Goal: Check status: Check status

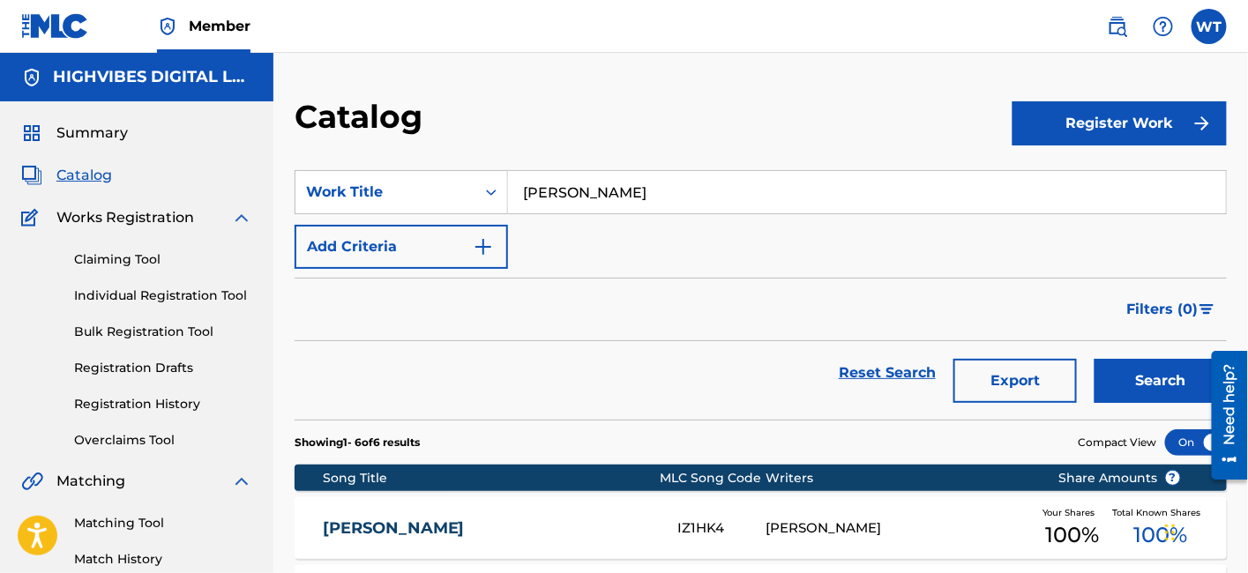
click at [88, 136] on span "Summary" at bounding box center [91, 133] width 71 height 21
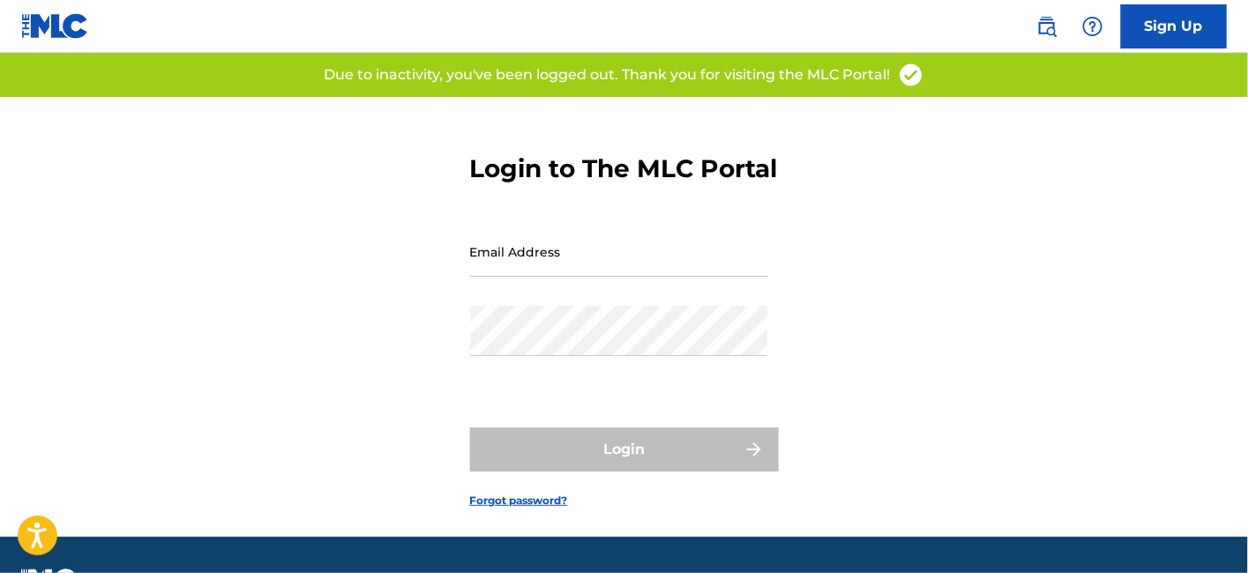
click at [534, 277] on input "Email Address" at bounding box center [619, 252] width 298 height 50
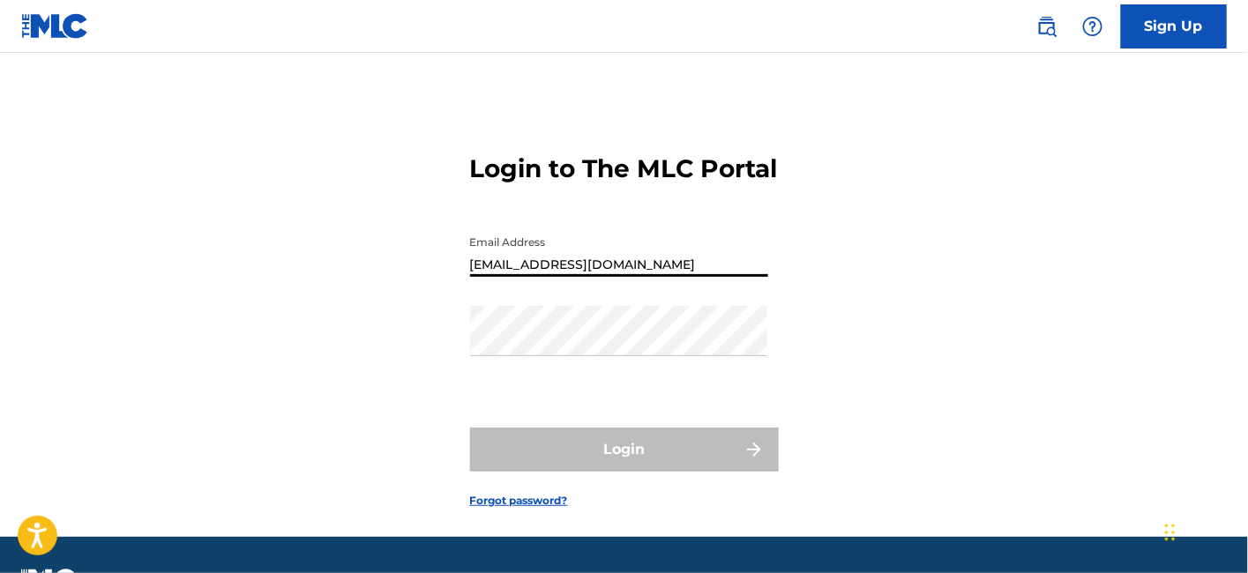
type input "[EMAIL_ADDRESS][DOMAIN_NAME]"
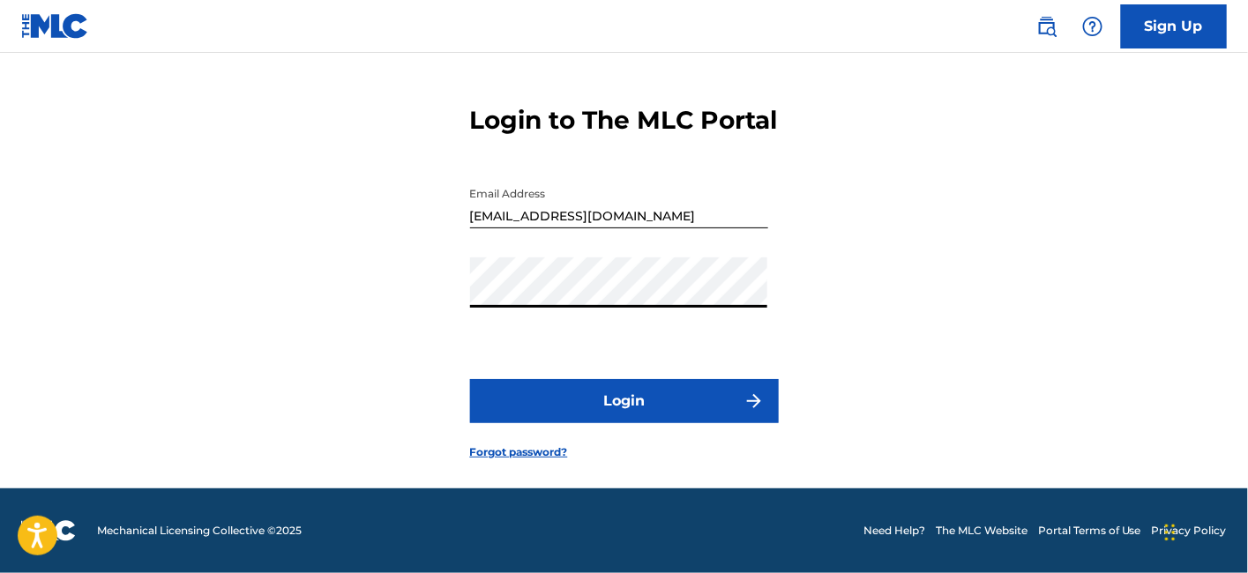
scroll to position [78, 0]
click at [618, 394] on button "Login" at bounding box center [624, 401] width 309 height 44
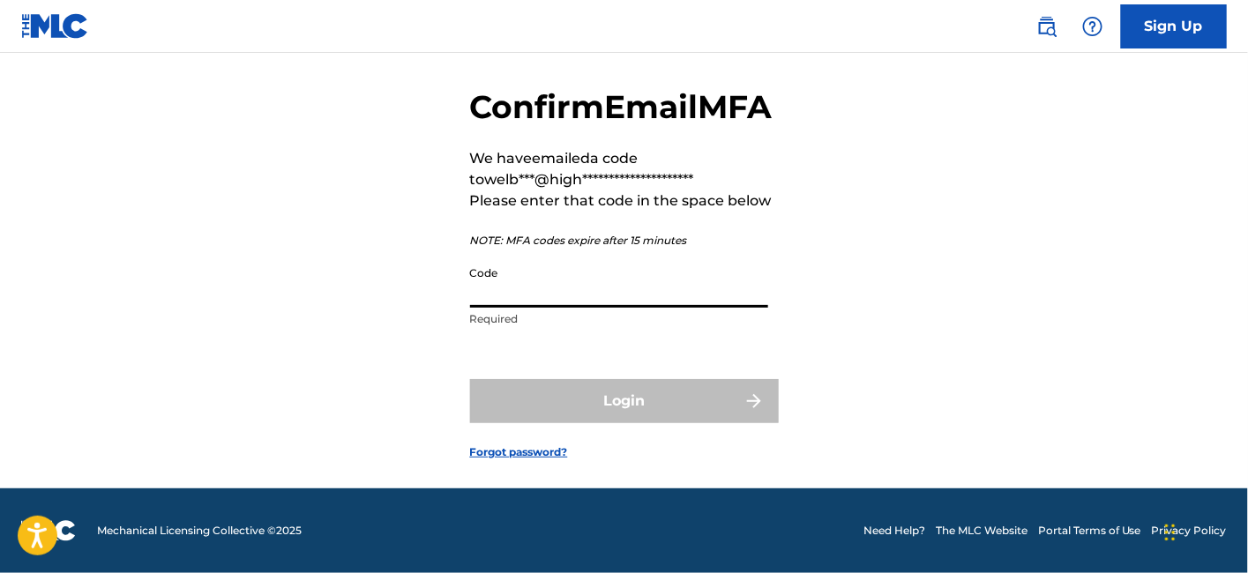
click at [556, 308] on input "Code" at bounding box center [619, 283] width 298 height 50
paste input "250533"
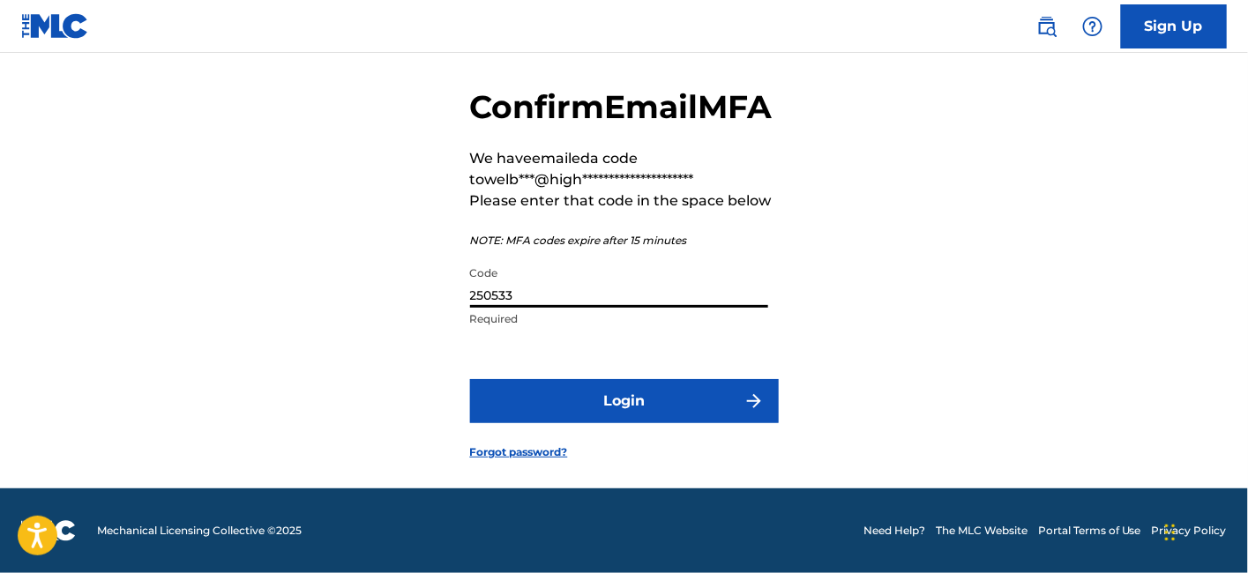
type input "250533"
click at [600, 420] on button "Login" at bounding box center [624, 401] width 309 height 44
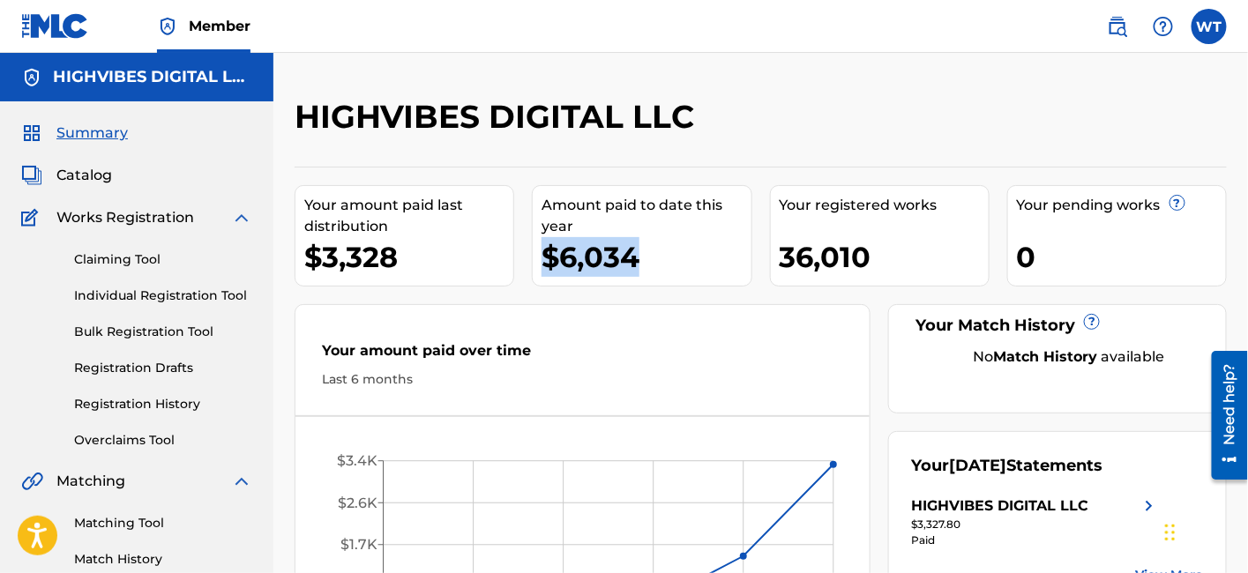
drag, startPoint x: 638, startPoint y: 256, endPoint x: 547, endPoint y: 255, distance: 90.8
click at [547, 255] on div "$6,034" at bounding box center [645, 257] width 209 height 40
copy div "$6,034"
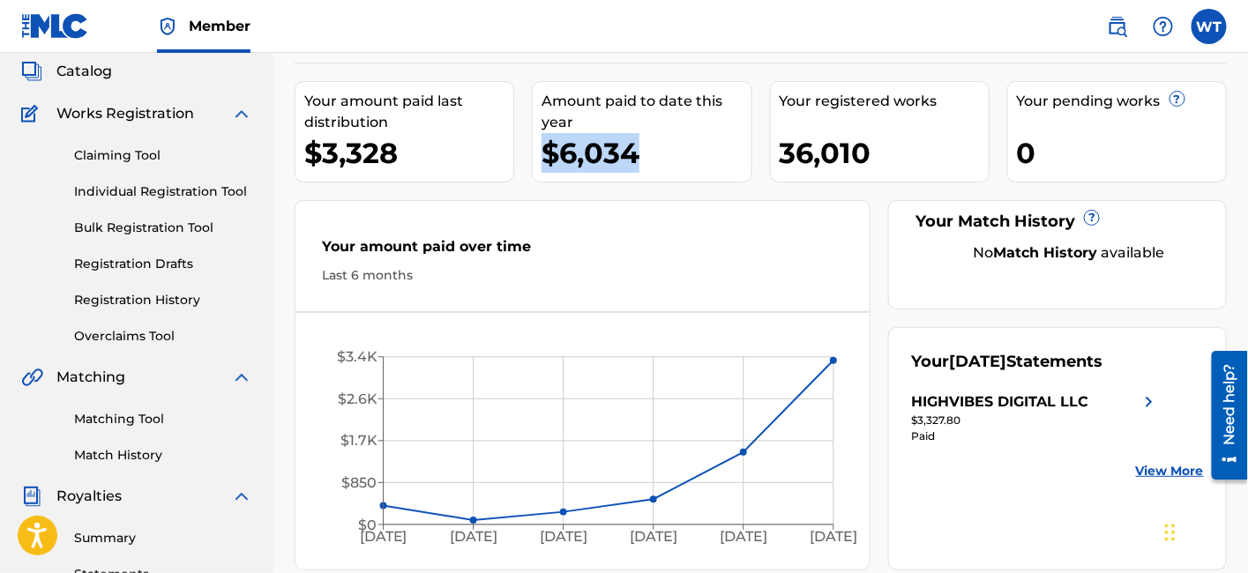
scroll to position [196, 0]
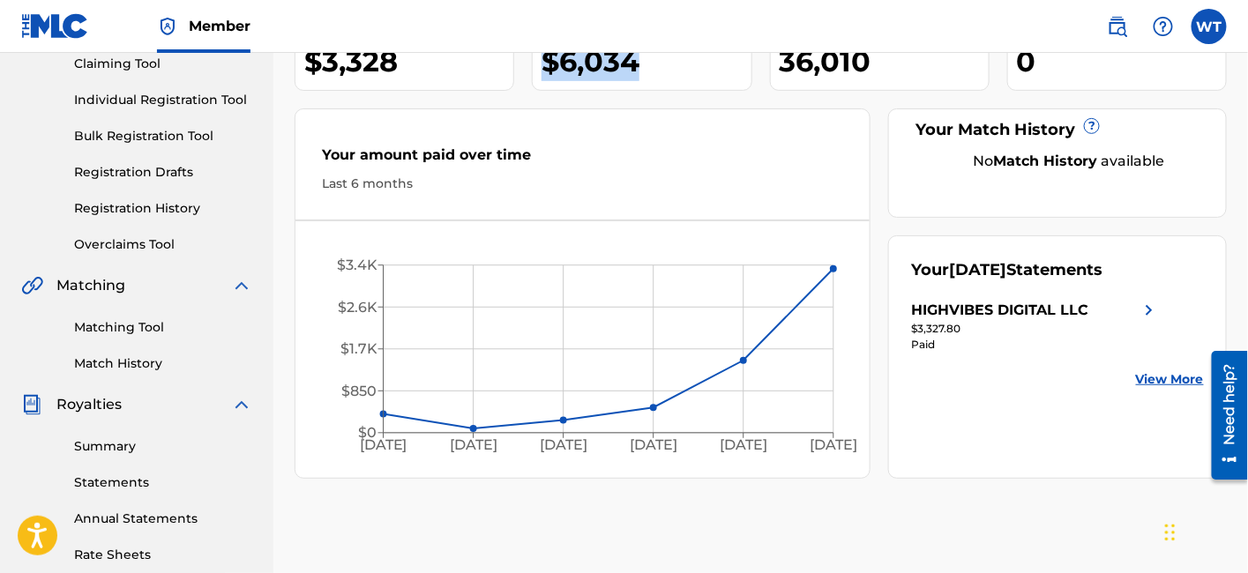
click at [1148, 375] on link "View More" at bounding box center [1170, 379] width 68 height 19
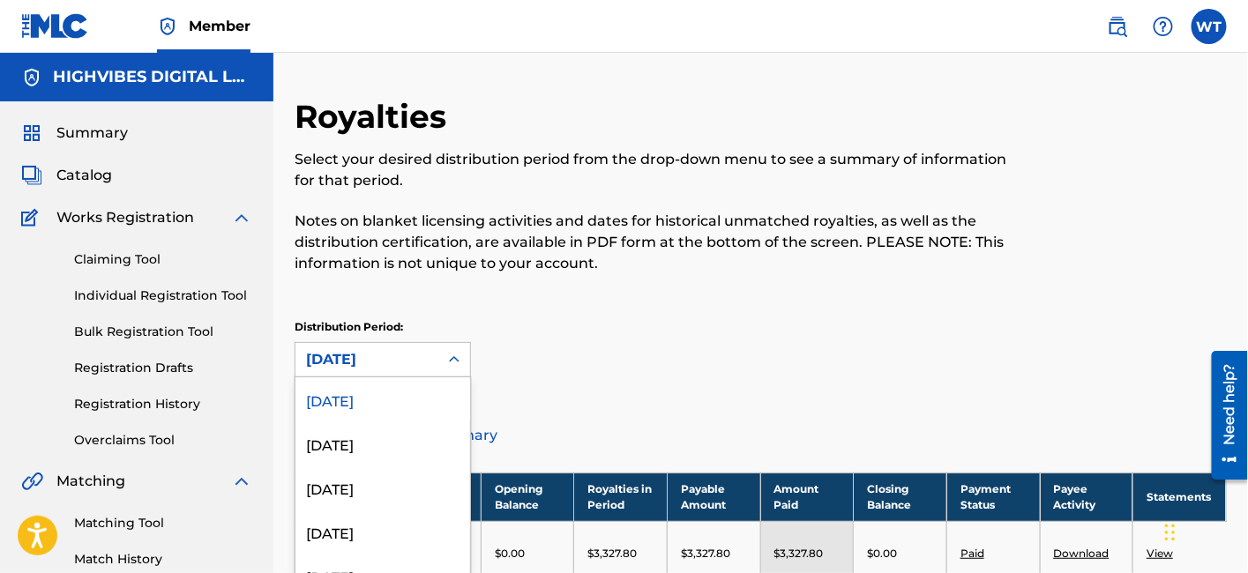
scroll to position [68, 0]
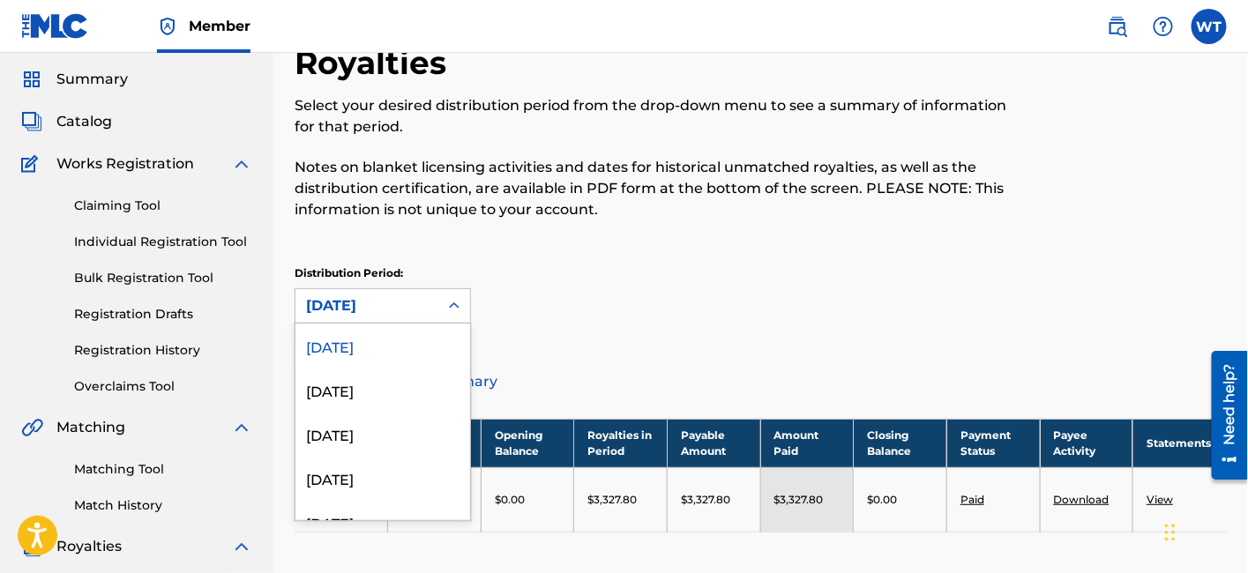
click at [413, 324] on div "53 results available. Use Up and Down to choose options, press Enter to select …" at bounding box center [383, 305] width 176 height 35
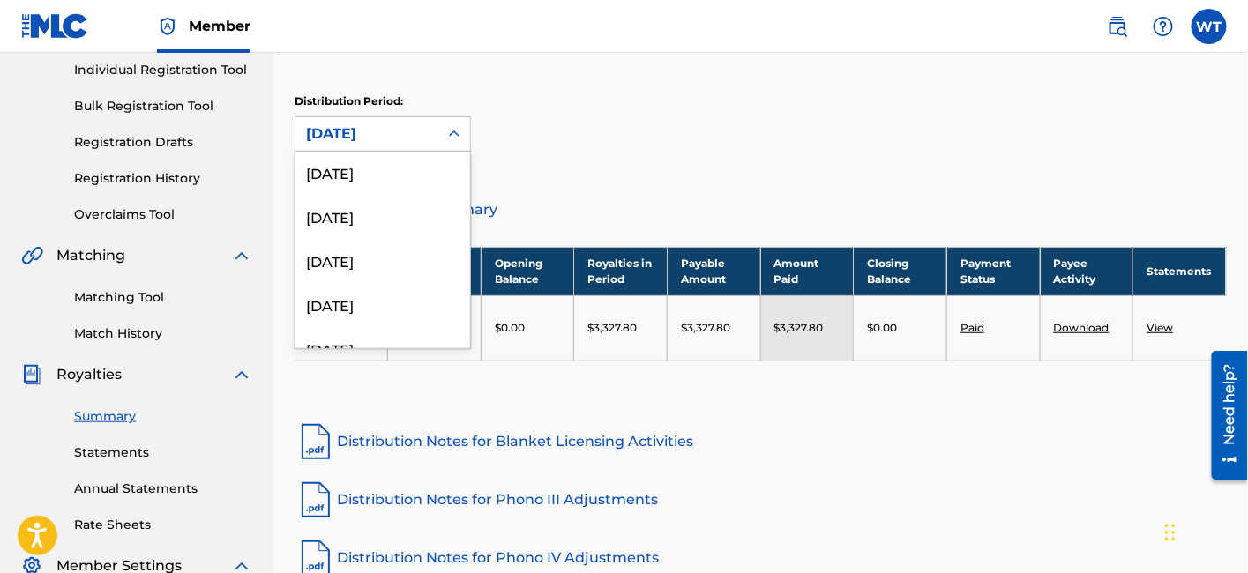
scroll to position [2139, 0]
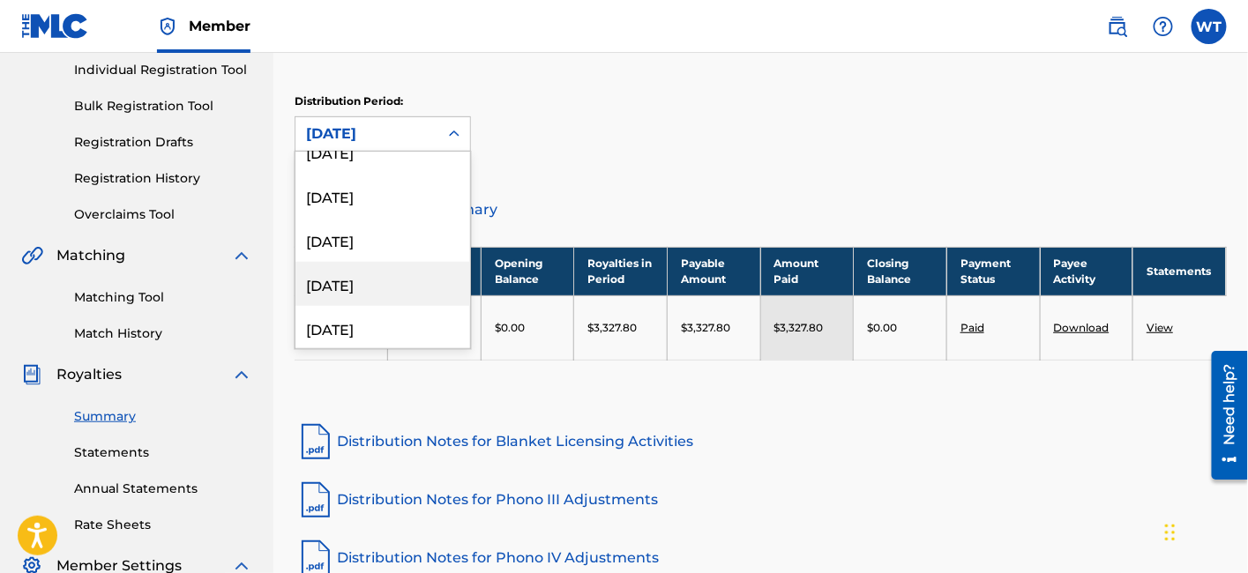
click at [653, 202] on link "Distribution Summary" at bounding box center [761, 210] width 932 height 42
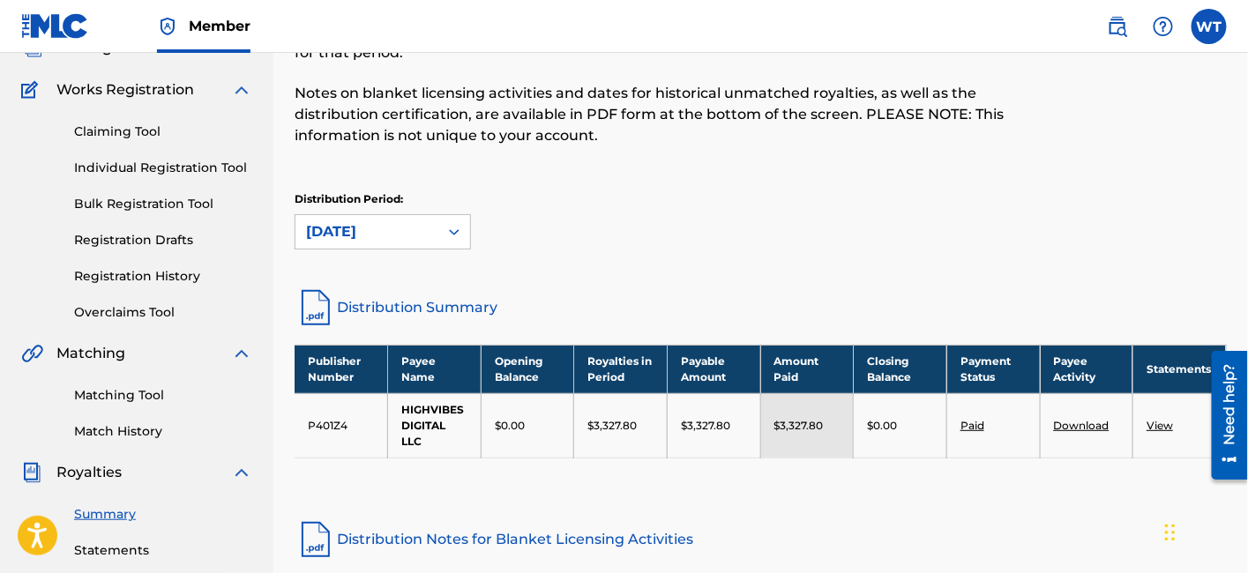
scroll to position [0, 0]
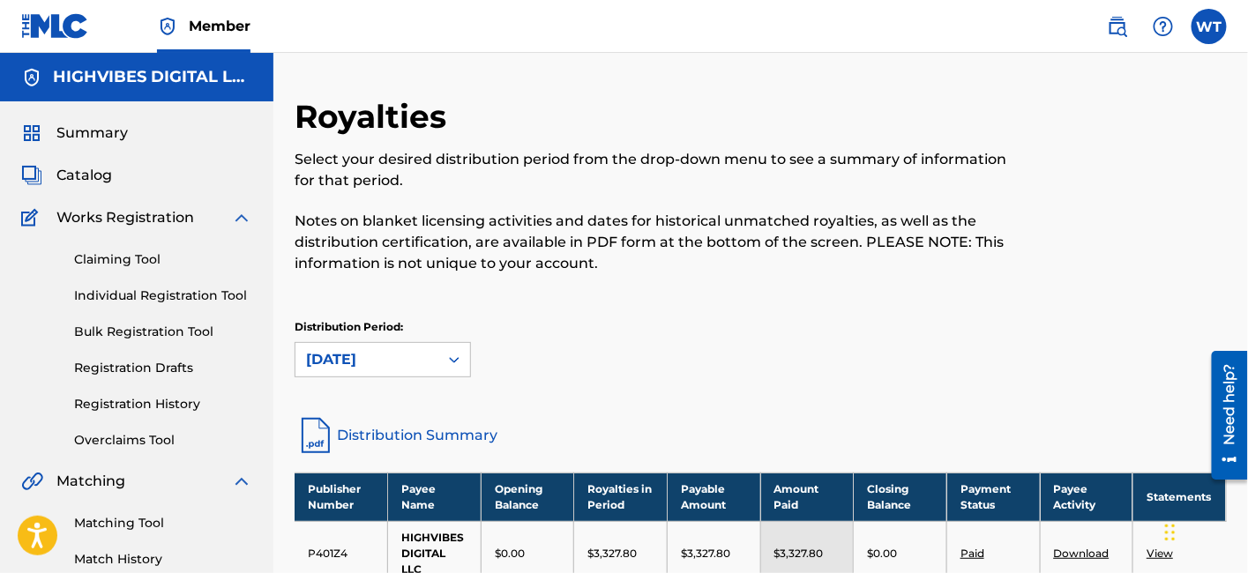
click at [133, 123] on div "Summary" at bounding box center [136, 133] width 231 height 21
click at [113, 135] on span "Summary" at bounding box center [91, 133] width 71 height 21
